Goal: Task Accomplishment & Management: Complete application form

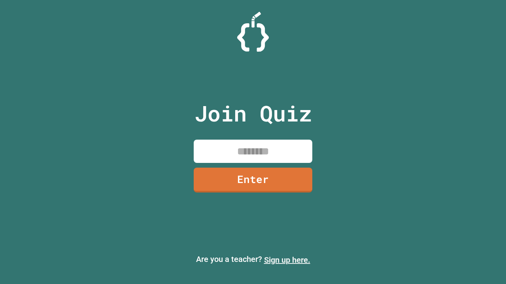
click at [287, 260] on link "Sign up here." at bounding box center [287, 260] width 46 height 9
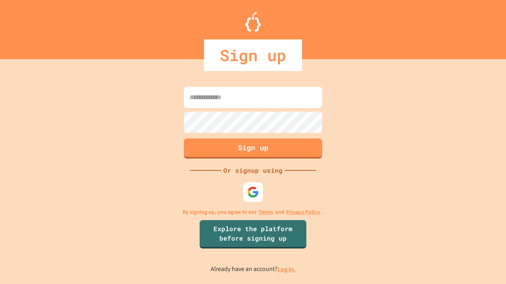
click at [287, 269] on link "Log in." at bounding box center [286, 269] width 18 height 8
